Goal: Navigation & Orientation: Go to known website

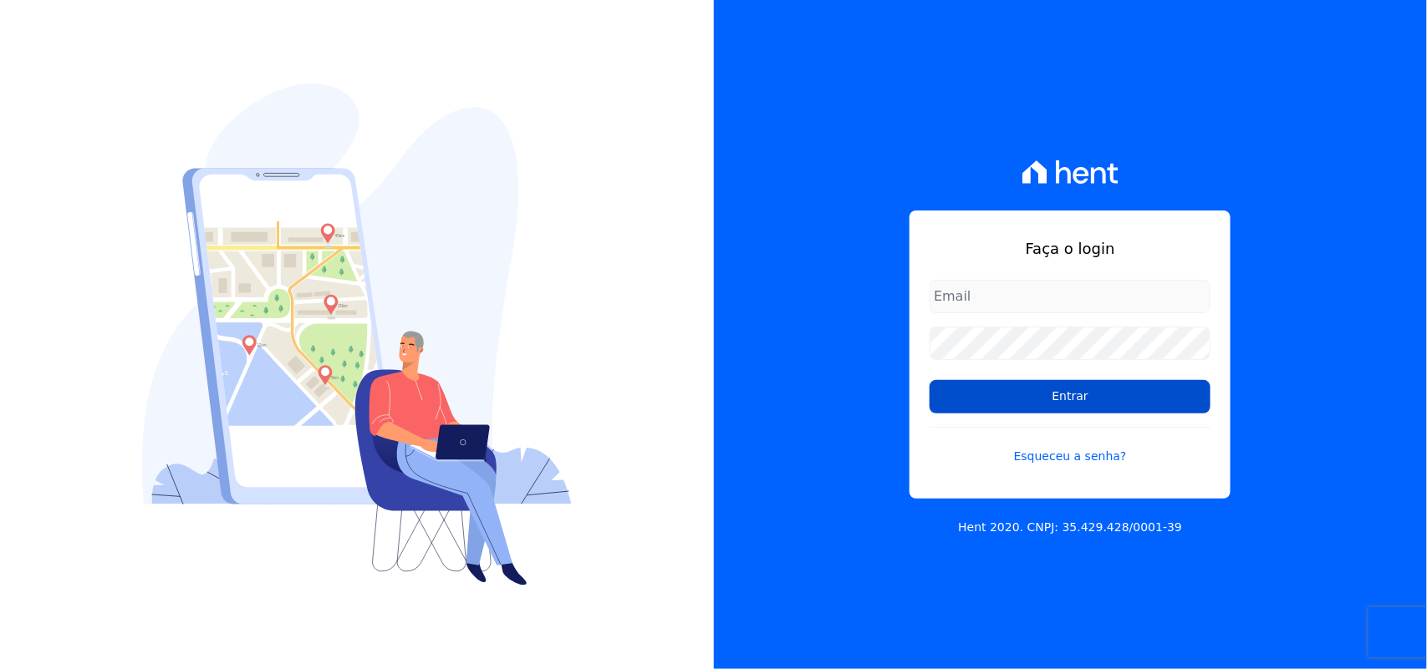
click at [1084, 397] on input "Entrar" at bounding box center [1069, 396] width 281 height 33
type input "renato.rodrigues@viasul.com"
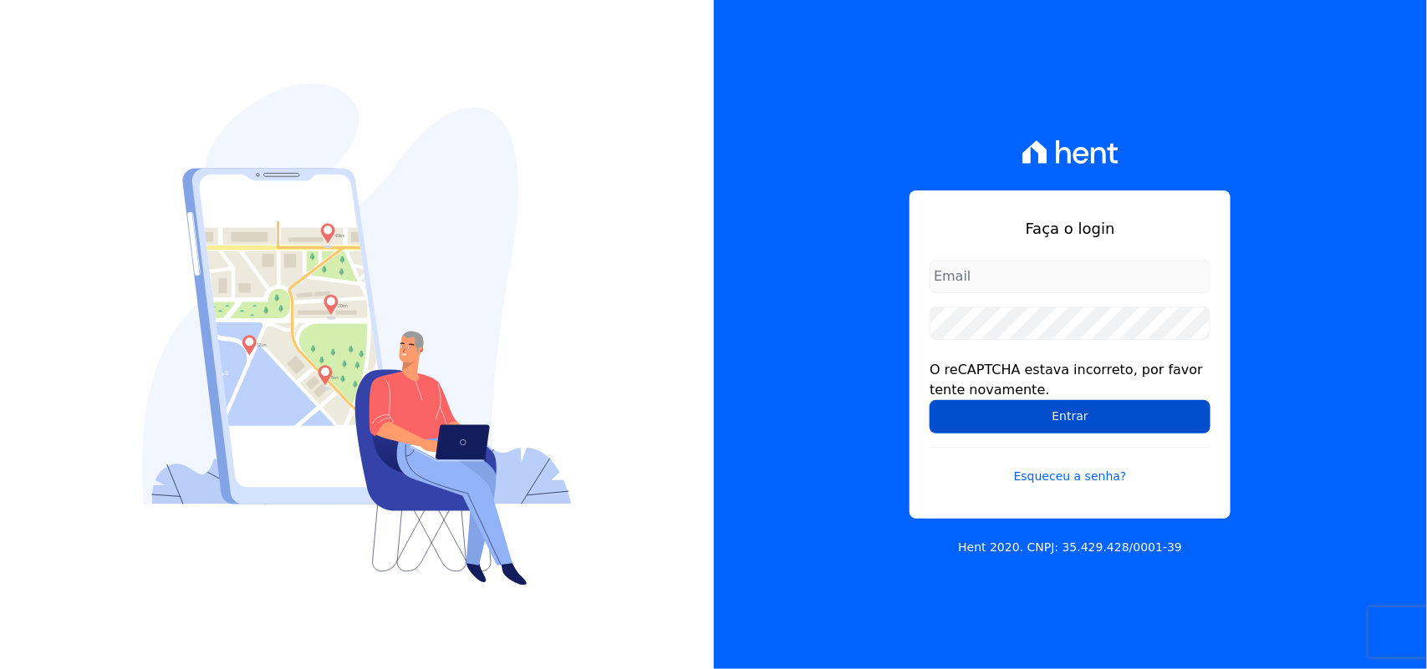
type input "[PERSON_NAME][EMAIL_ADDRESS][PERSON_NAME][DOMAIN_NAME]"
click at [1072, 415] on input "Entrar" at bounding box center [1069, 416] width 281 height 33
